Goal: Check status: Check status

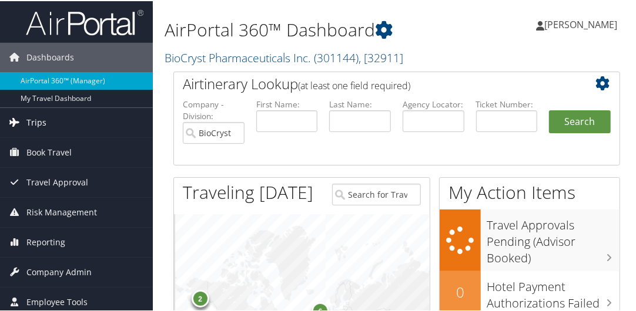
click at [35, 121] on span "Trips" at bounding box center [36, 121] width 20 height 29
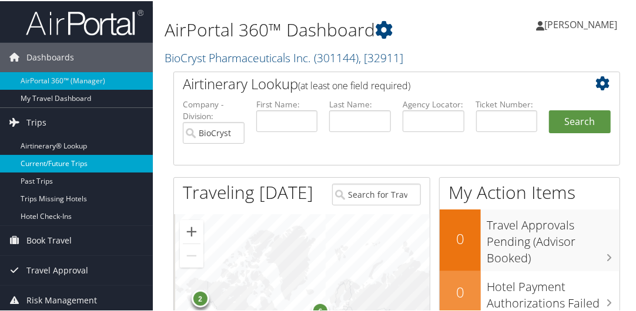
click at [48, 162] on link "Current/Future Trips" at bounding box center [76, 163] width 153 height 18
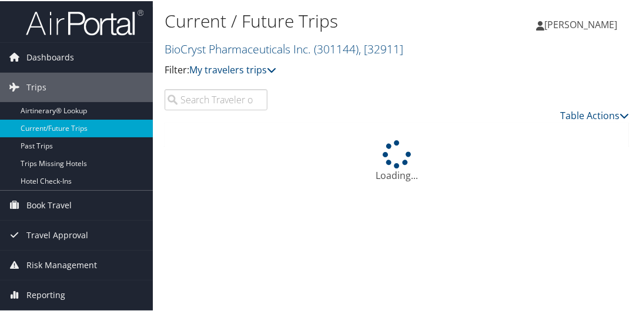
click at [233, 100] on input "search" at bounding box center [215, 98] width 103 height 21
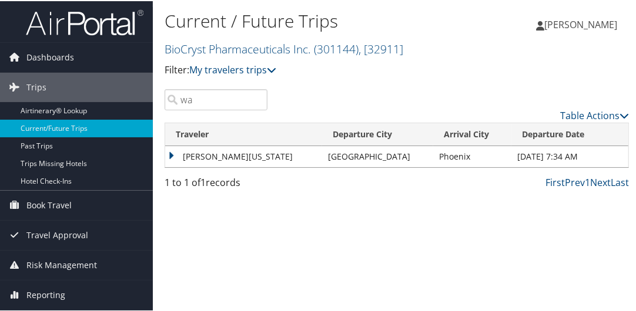
type input "w"
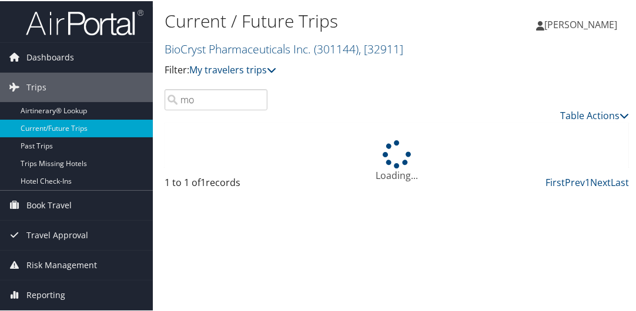
type input "m"
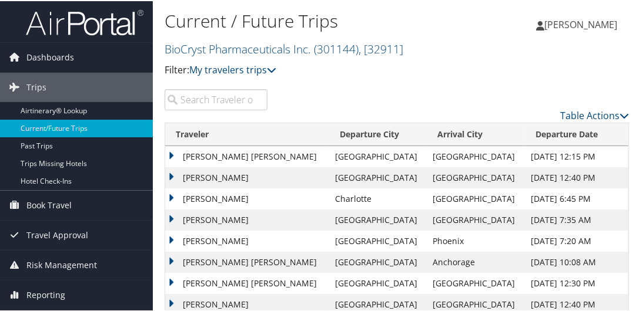
click at [283, 96] on div "Table Actions" at bounding box center [456, 104] width 361 height 33
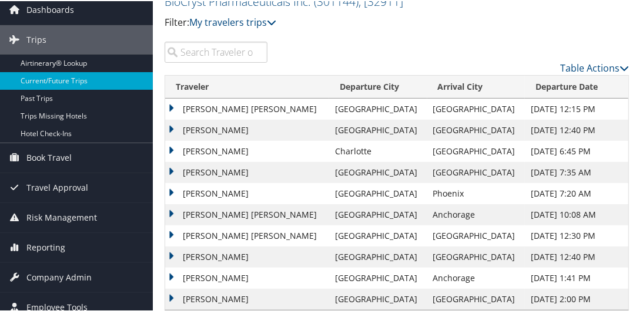
scroll to position [65, 0]
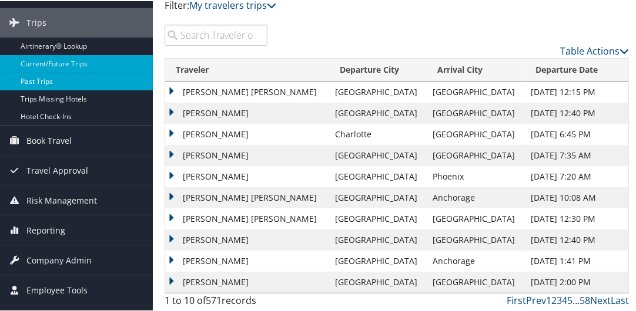
click at [48, 83] on link "Past Trips" at bounding box center [76, 81] width 153 height 18
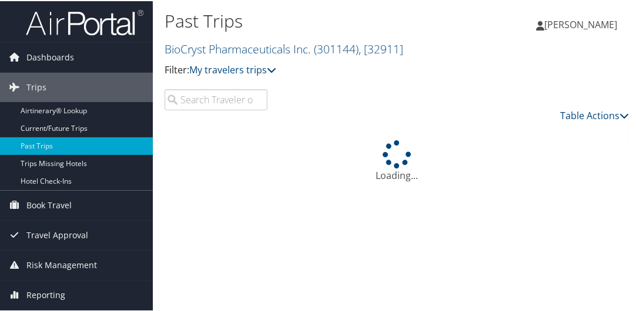
click at [194, 98] on input "search" at bounding box center [215, 98] width 103 height 21
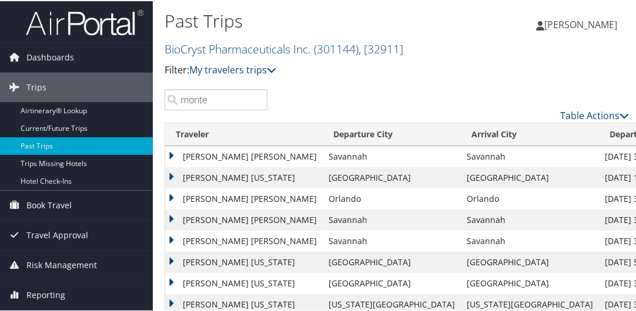
drag, startPoint x: 633, startPoint y: 183, endPoint x: 617, endPoint y: 173, distance: 19.6
click at [617, 173] on div "Past Trips BioCryst Pharmaceuticals Inc. ( 301144 ) , [ 32911 ] BioCryst Pharma…" at bounding box center [397, 188] width 488 height 377
click at [617, 173] on td "Sep 3, 2025 1:37 PM" at bounding box center [640, 176] width 83 height 21
click at [209, 100] on input "monte" at bounding box center [215, 98] width 103 height 21
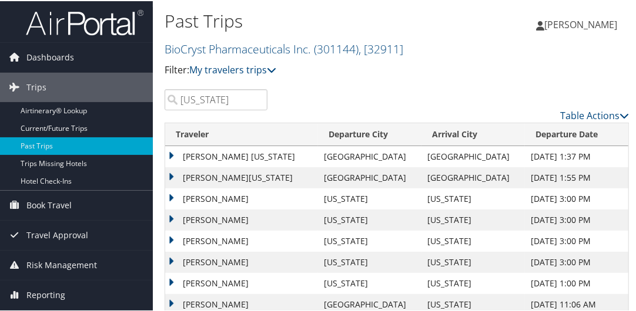
type input "washington"
click at [169, 153] on td "[PERSON_NAME] [US_STATE]" at bounding box center [241, 155] width 153 height 21
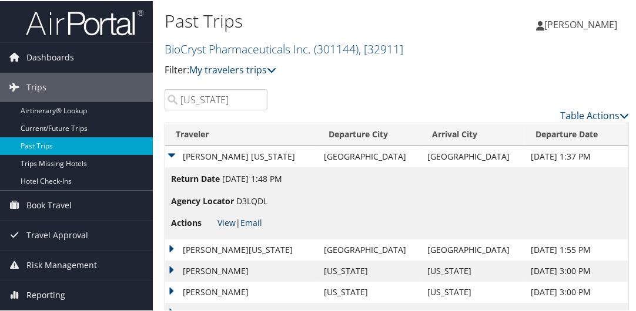
click at [226, 220] on link "View" at bounding box center [226, 221] width 18 height 11
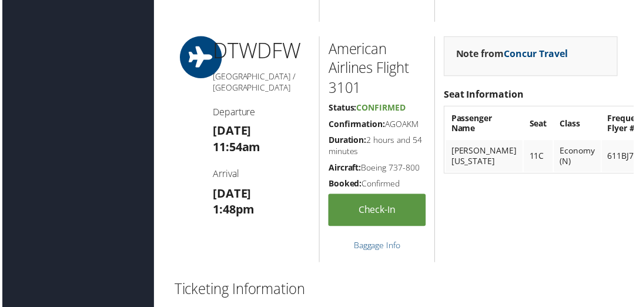
scroll to position [912, 0]
